Goal: Information Seeking & Learning: Learn about a topic

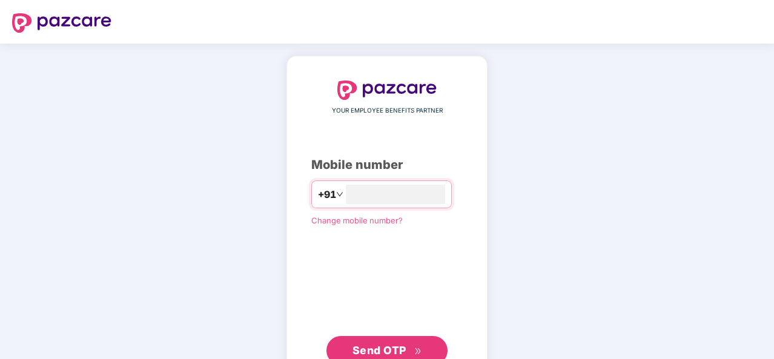
type input "*"
type input "**********"
click at [388, 344] on span "Send OTP" at bounding box center [380, 349] width 54 height 13
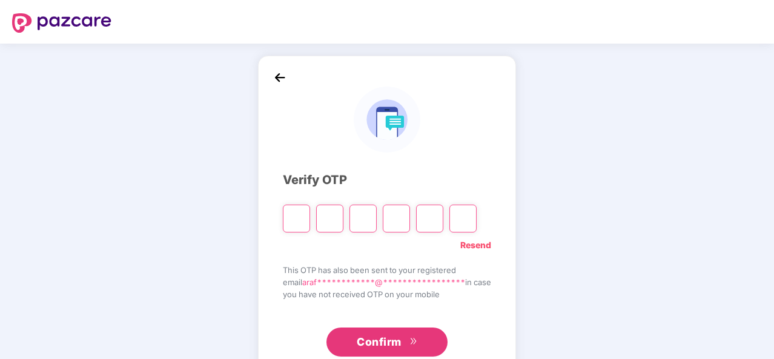
type input "*"
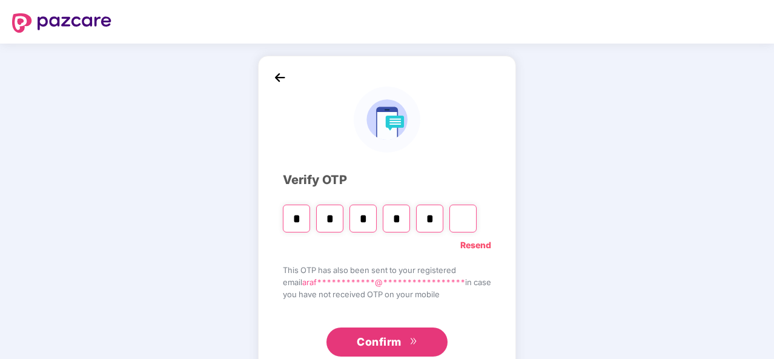
type input "*"
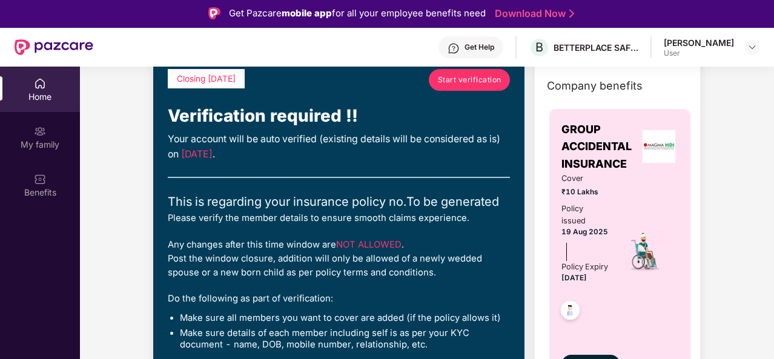
scroll to position [64, 0]
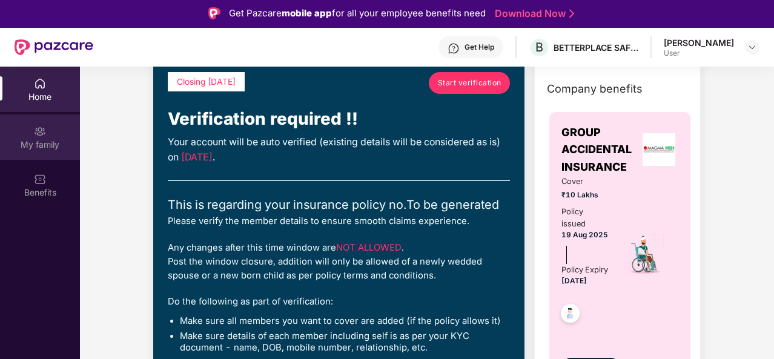
click at [55, 124] on div "My family" at bounding box center [40, 137] width 80 height 45
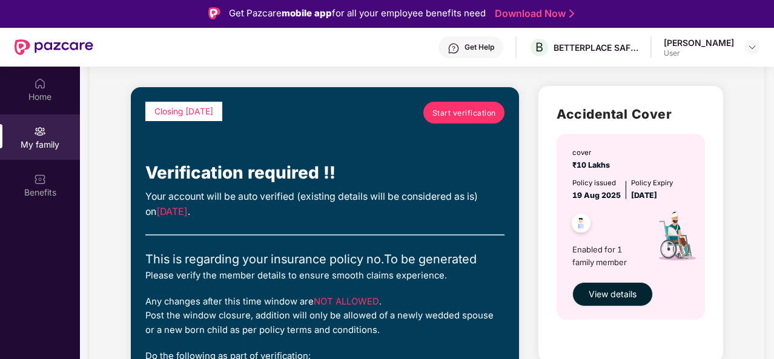
scroll to position [60, 0]
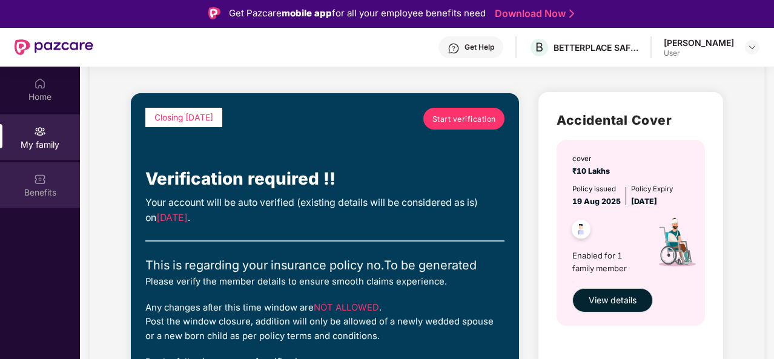
click at [53, 187] on div "Benefits" at bounding box center [40, 193] width 80 height 12
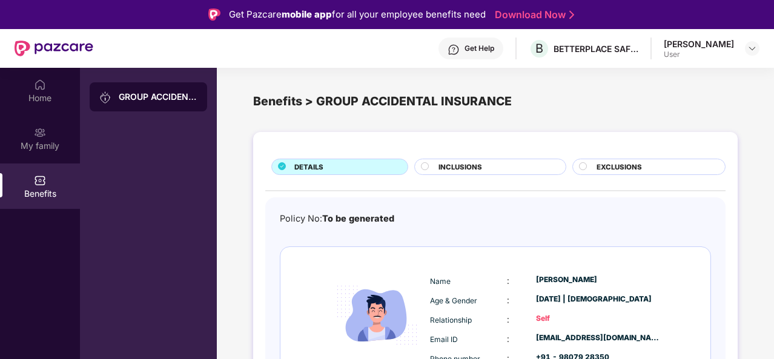
click at [505, 164] on div "INCLUSIONS" at bounding box center [496, 168] width 127 height 13
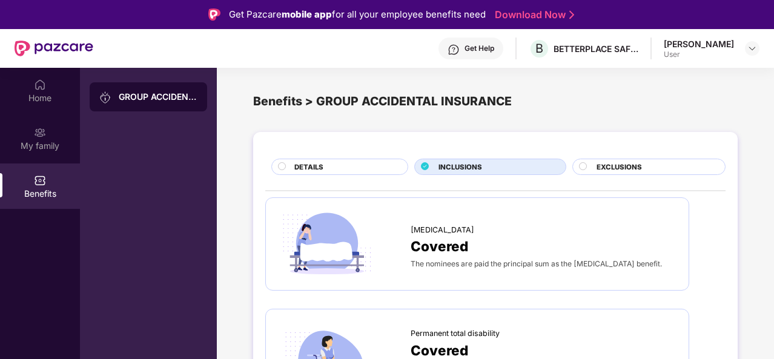
click at [604, 163] on span "EXCLUSIONS" at bounding box center [619, 167] width 45 height 11
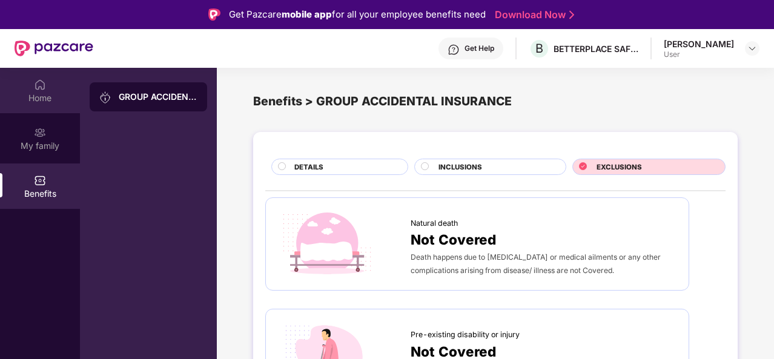
click at [27, 97] on div "Home" at bounding box center [40, 98] width 80 height 12
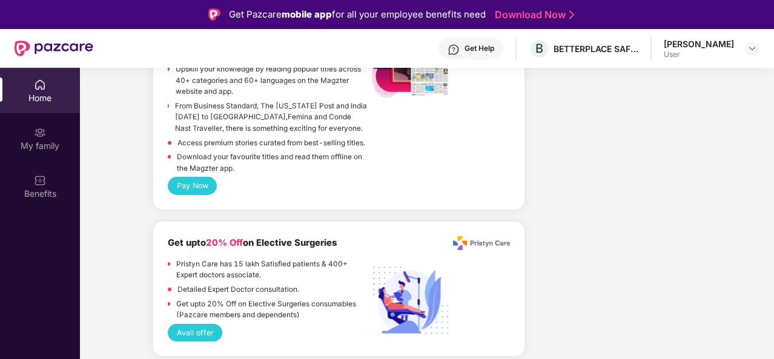
scroll to position [2118, 0]
